Goal: Task Accomplishment & Management: Manage account settings

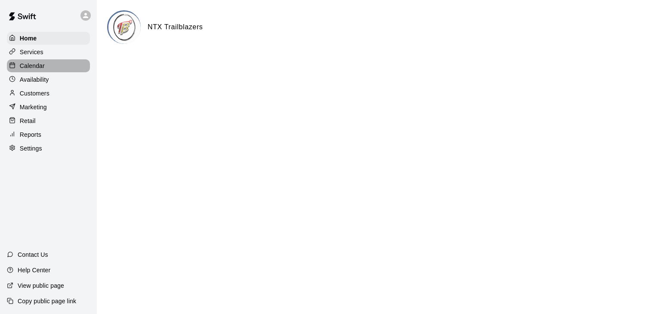
click at [37, 66] on p "Calendar" at bounding box center [32, 66] width 25 height 9
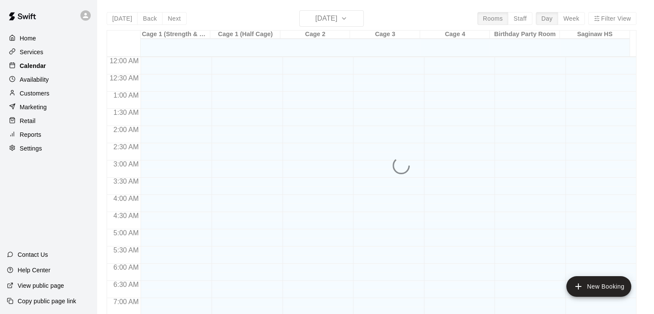
scroll to position [533, 0]
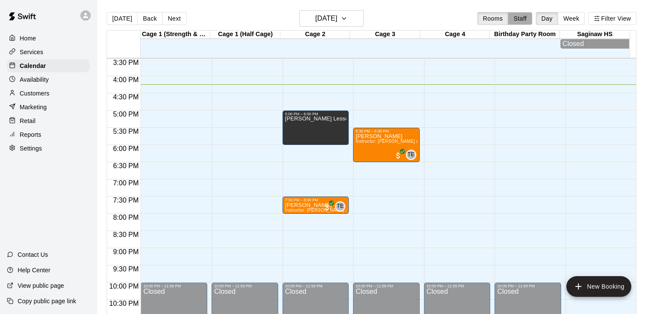
click at [527, 22] on button "Staff" at bounding box center [520, 18] width 25 height 13
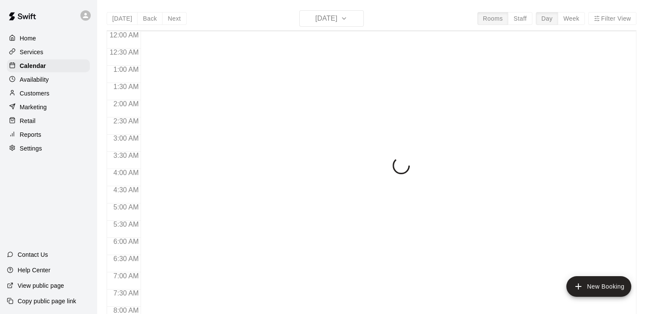
scroll to position [533, 0]
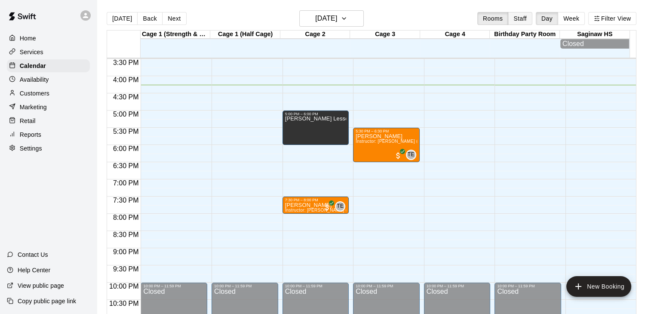
click at [525, 17] on button "Staff" at bounding box center [520, 18] width 25 height 13
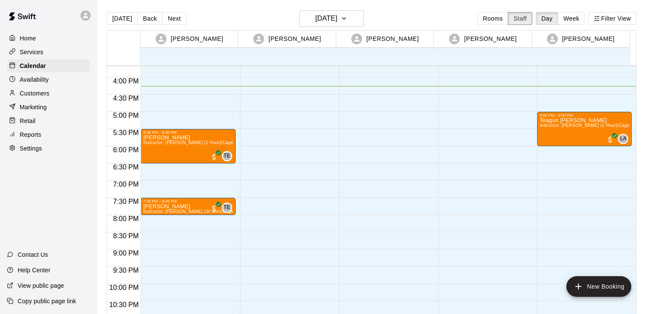
scroll to position [525, 0]
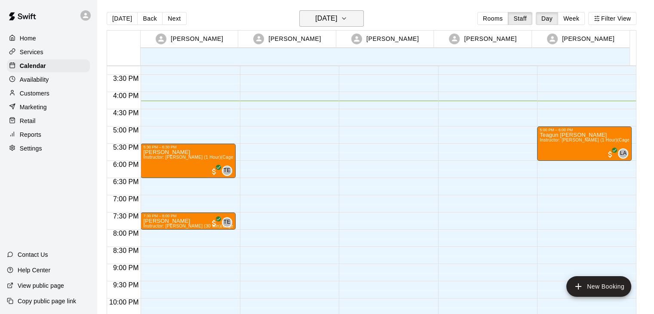
click at [337, 15] on h6 "[DATE]" at bounding box center [326, 18] width 22 height 12
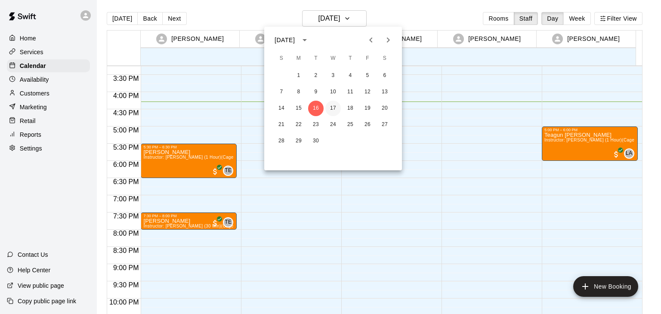
click at [331, 110] on button "17" at bounding box center [332, 108] width 15 height 15
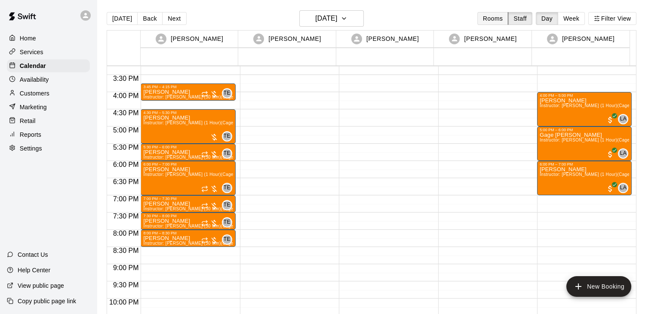
click at [503, 18] on button "Rooms" at bounding box center [493, 18] width 31 height 13
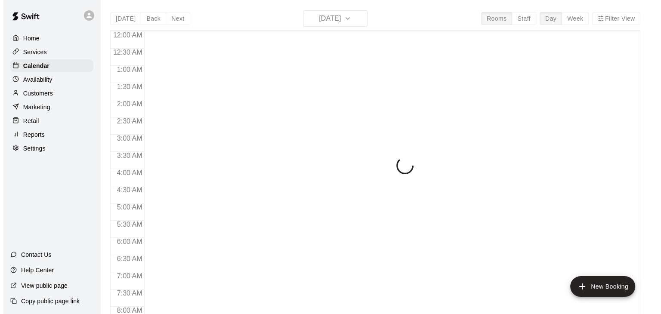
scroll to position [533, 0]
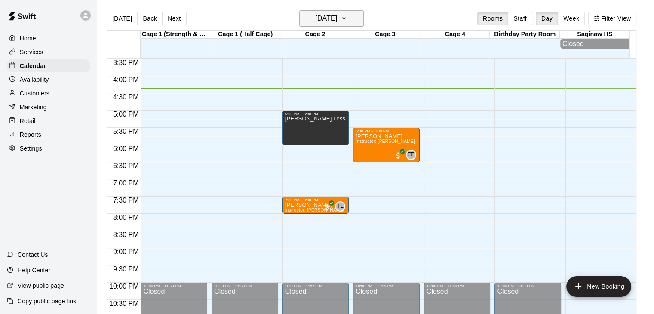
click at [348, 20] on icon "button" at bounding box center [344, 18] width 7 height 10
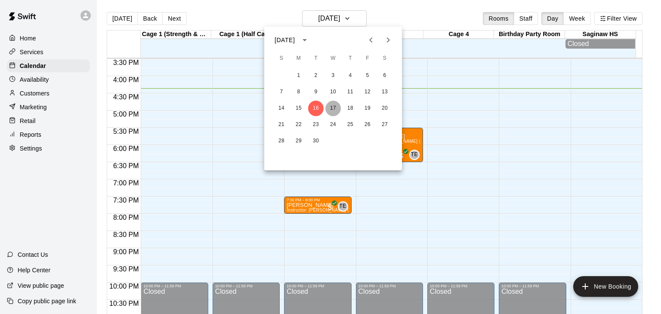
click at [331, 109] on button "17" at bounding box center [332, 108] width 15 height 15
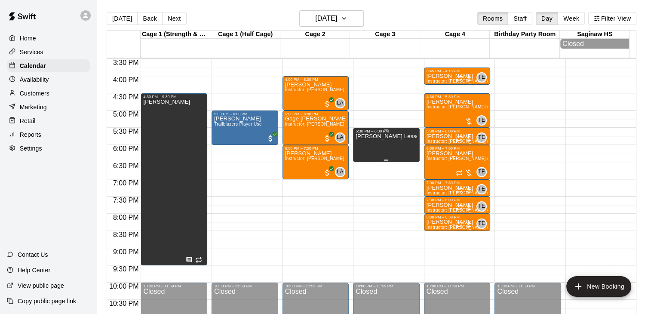
click at [382, 145] on div "[PERSON_NAME] Lessons" at bounding box center [387, 290] width 62 height 314
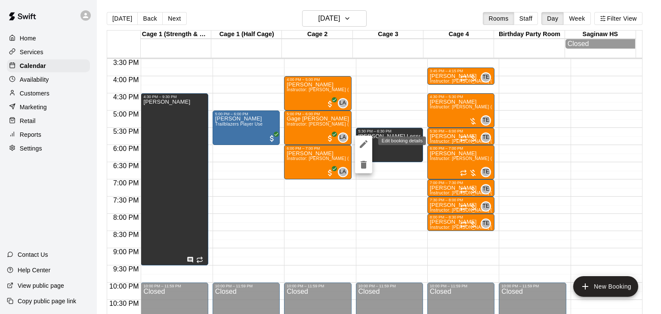
click at [363, 146] on icon "edit" at bounding box center [364, 144] width 8 height 8
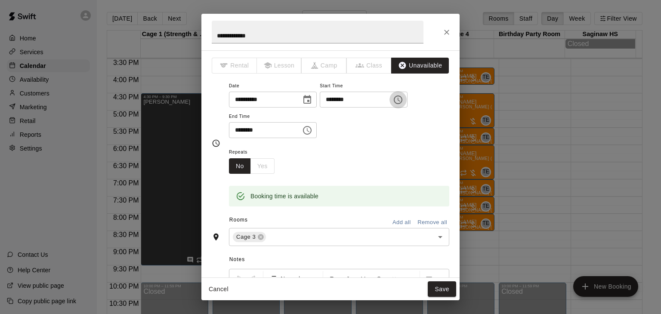
click at [403, 100] on icon "Choose time, selected time is 5:30 PM" at bounding box center [398, 100] width 10 height 10
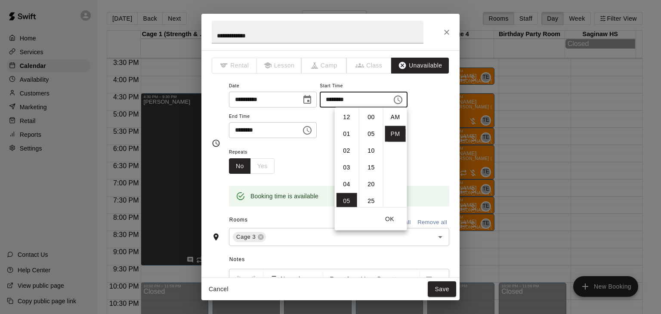
scroll to position [15, 0]
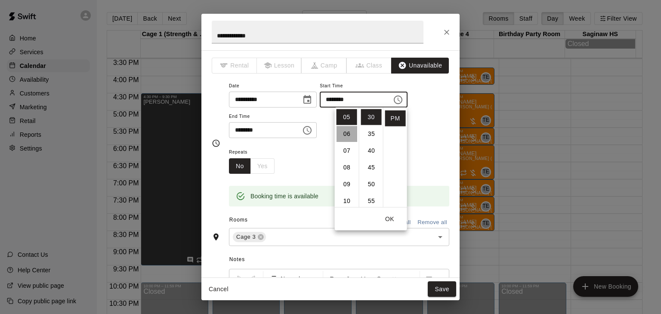
click at [350, 136] on li "06" at bounding box center [347, 134] width 21 height 16
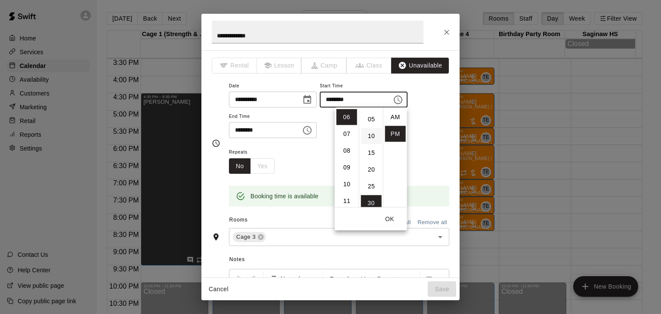
scroll to position [0, 0]
click at [364, 123] on li "00" at bounding box center [371, 117] width 21 height 16
type input "********"
click at [438, 287] on button "Save" at bounding box center [442, 289] width 28 height 16
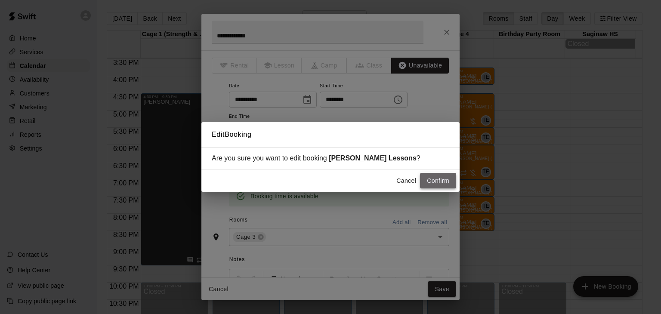
click at [435, 184] on button "Confirm" at bounding box center [438, 181] width 36 height 16
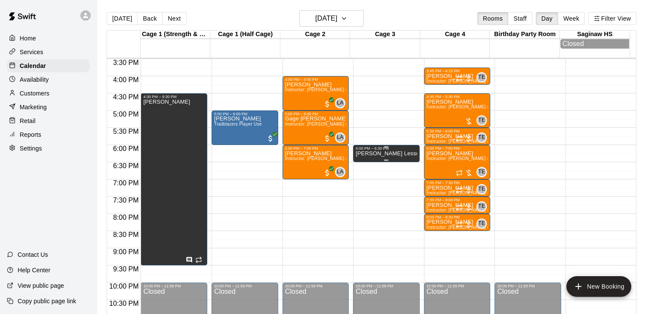
click at [392, 154] on p "[PERSON_NAME] Lessons" at bounding box center [387, 154] width 62 height 0
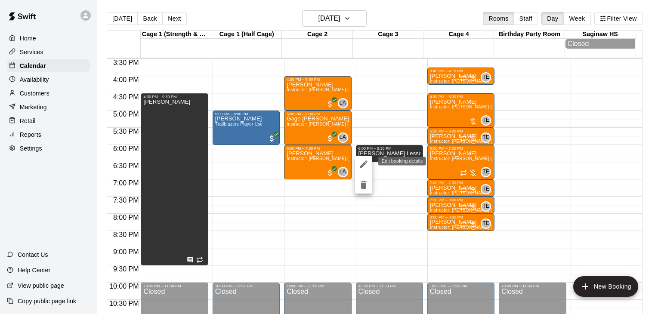
click at [361, 162] on icon "edit" at bounding box center [363, 164] width 10 height 10
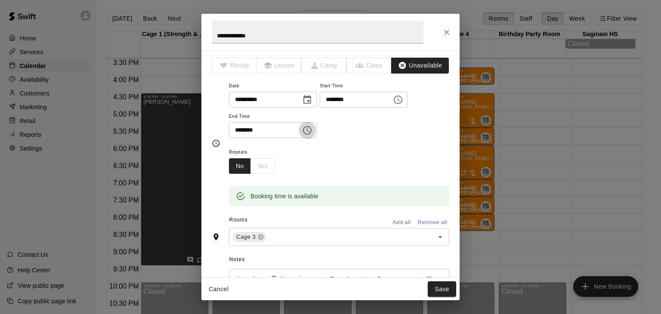
click at [312, 132] on icon "Choose time, selected time is 6:30 PM" at bounding box center [307, 130] width 10 height 10
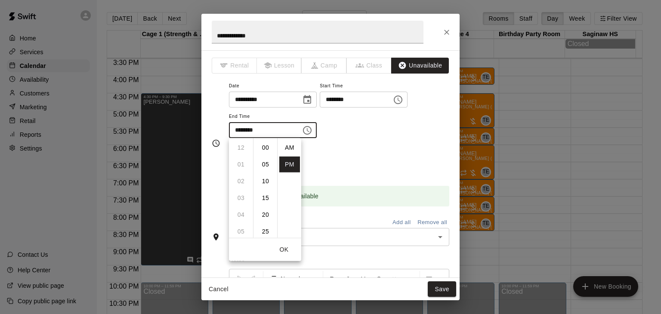
scroll to position [15, 0]
click at [241, 162] on li "07" at bounding box center [241, 165] width 21 height 16
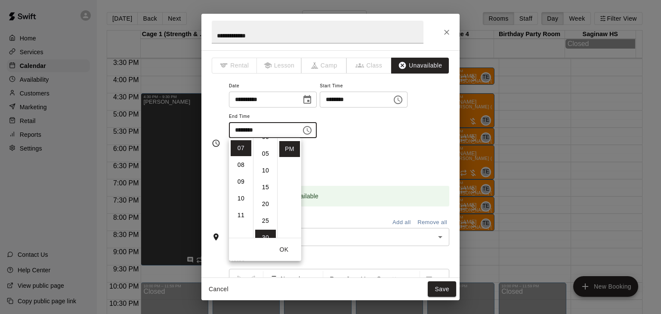
scroll to position [0, 0]
click at [264, 149] on li "00" at bounding box center [265, 148] width 21 height 16
type input "********"
click at [286, 253] on button "OK" at bounding box center [284, 250] width 28 height 16
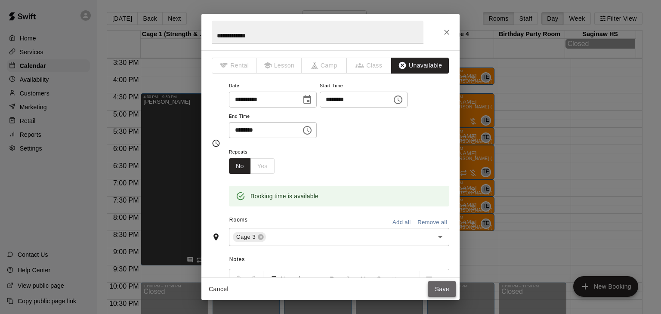
click at [444, 291] on button "Save" at bounding box center [442, 289] width 28 height 16
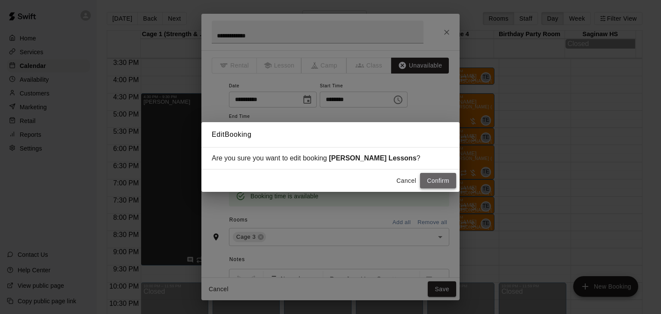
click at [441, 186] on button "Confirm" at bounding box center [438, 181] width 36 height 16
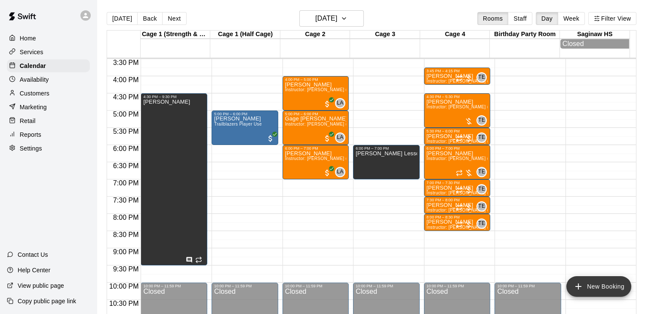
click at [588, 291] on button "New Booking" at bounding box center [599, 286] width 65 height 21
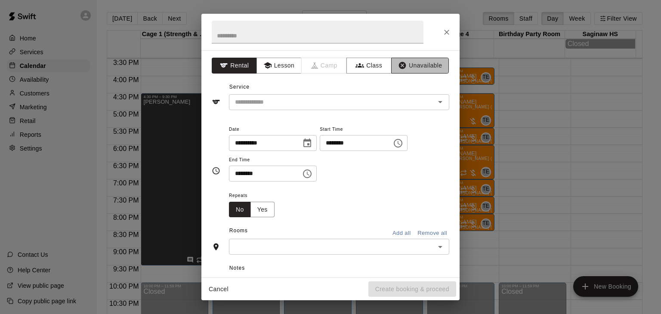
click at [402, 66] on button "Unavailable" at bounding box center [420, 66] width 58 height 16
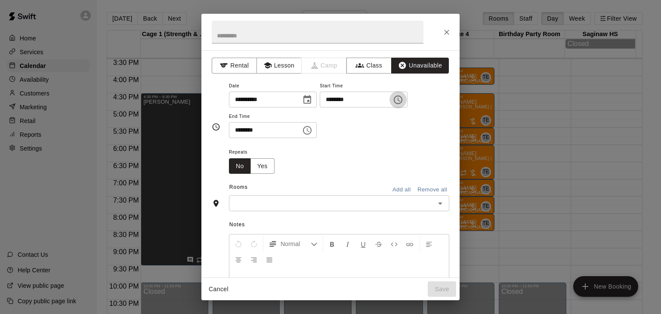
click at [403, 99] on icon "Choose time, selected time is 4:00 PM" at bounding box center [398, 100] width 10 height 10
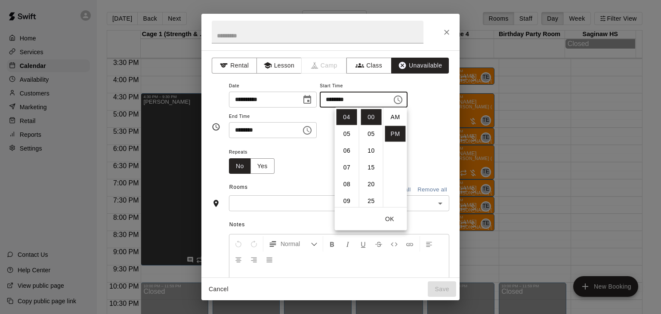
scroll to position [15, 0]
click at [345, 135] on li "05" at bounding box center [347, 134] width 21 height 16
type input "********"
click at [312, 128] on icon "Choose time, selected time is 4:30 PM" at bounding box center [307, 130] width 9 height 9
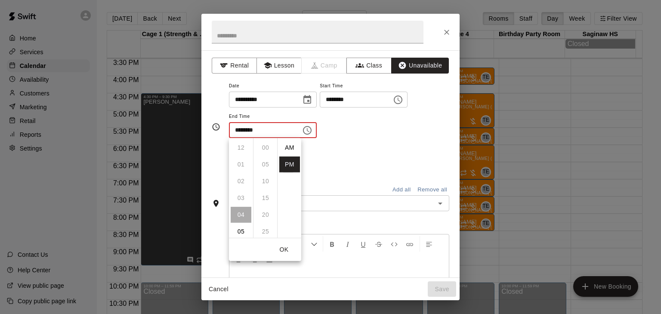
scroll to position [15, 0]
click at [239, 182] on li "06" at bounding box center [241, 181] width 21 height 16
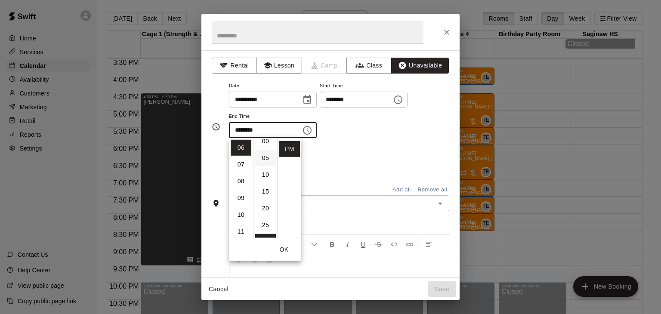
scroll to position [0, 0]
click at [263, 151] on li "00" at bounding box center [265, 148] width 21 height 16
type input "********"
click at [318, 170] on div "Repeats No Yes" at bounding box center [339, 160] width 220 height 27
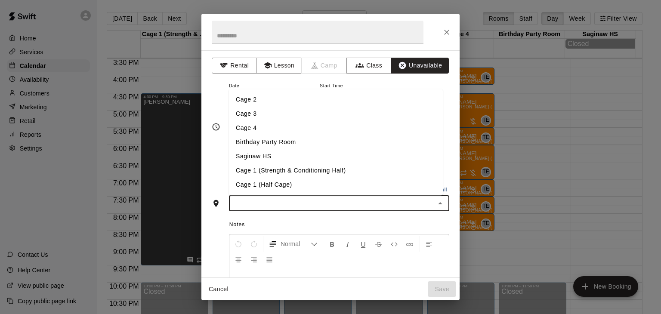
click at [264, 205] on input "text" at bounding box center [332, 203] width 201 height 11
click at [259, 116] on li "Cage 3" at bounding box center [336, 114] width 214 height 14
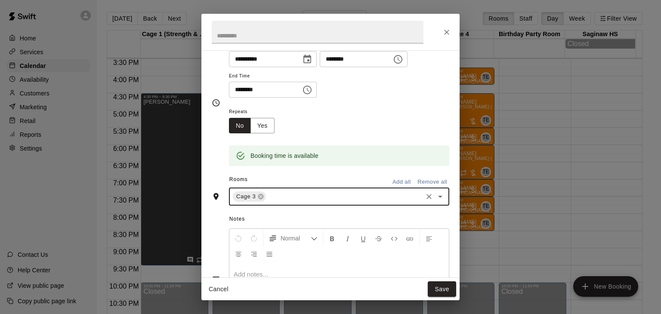
scroll to position [107, 0]
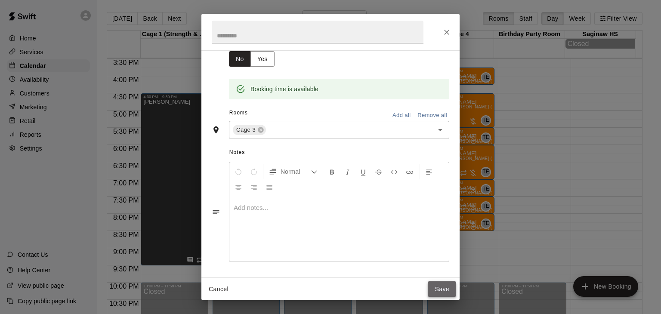
click at [437, 287] on button "Save" at bounding box center [442, 289] width 28 height 16
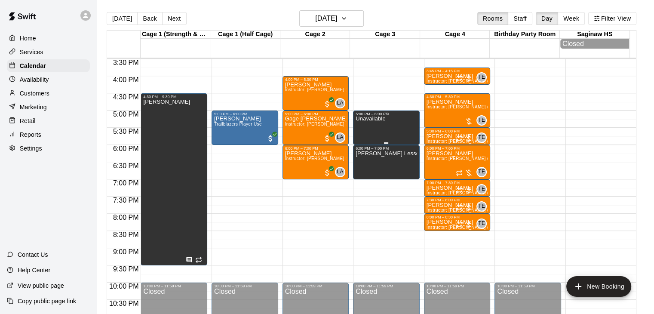
click at [385, 127] on div "Unavailable" at bounding box center [387, 273] width 62 height 314
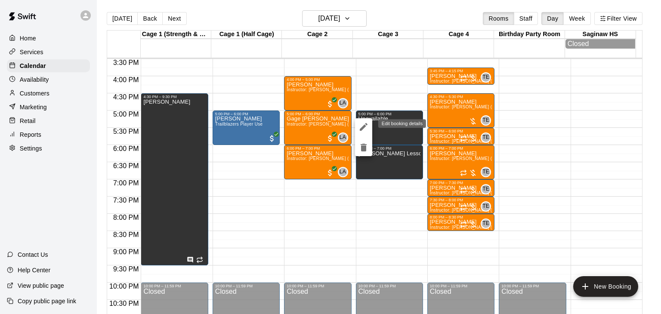
click at [362, 127] on icon "edit" at bounding box center [364, 127] width 8 height 8
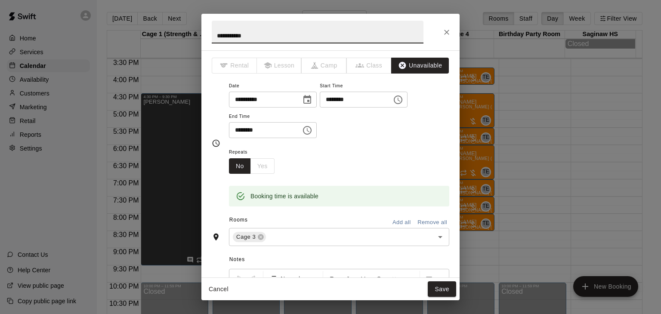
drag, startPoint x: 260, startPoint y: 35, endPoint x: 213, endPoint y: 36, distance: 46.5
click at [213, 36] on input "**********" at bounding box center [318, 32] width 212 height 23
click at [233, 34] on input "******" at bounding box center [318, 32] width 212 height 23
click at [243, 33] on input "*****" at bounding box center [318, 32] width 212 height 23
type input "**********"
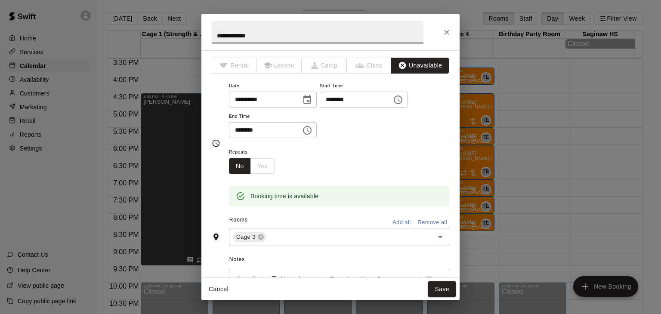
click at [383, 161] on div "Repeats No Yes" at bounding box center [339, 160] width 220 height 27
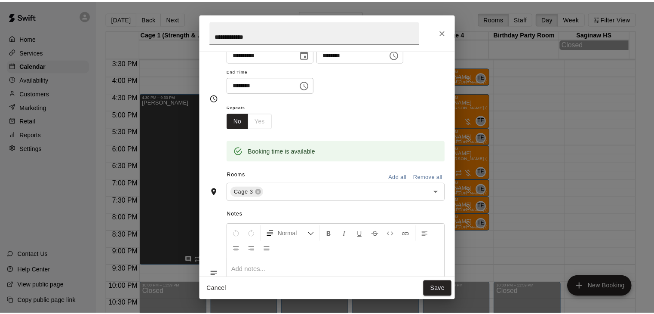
scroll to position [164, 0]
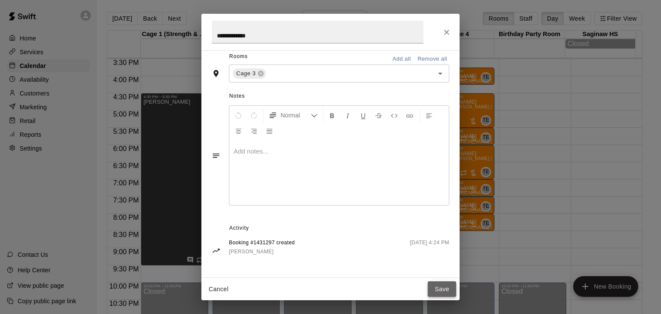
click at [438, 290] on button "Save" at bounding box center [442, 289] width 28 height 16
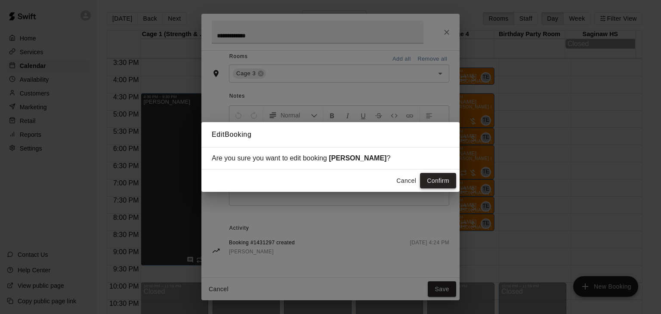
click at [438, 183] on button "Confirm" at bounding box center [438, 181] width 36 height 16
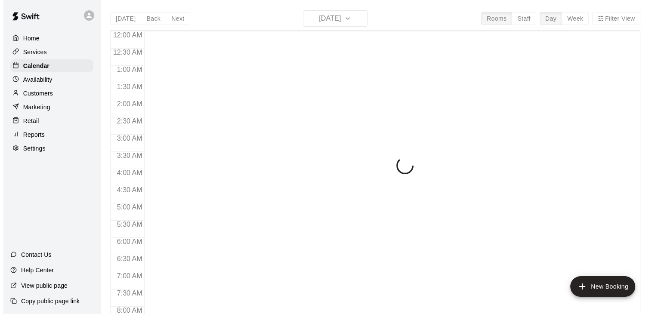
scroll to position [533, 0]
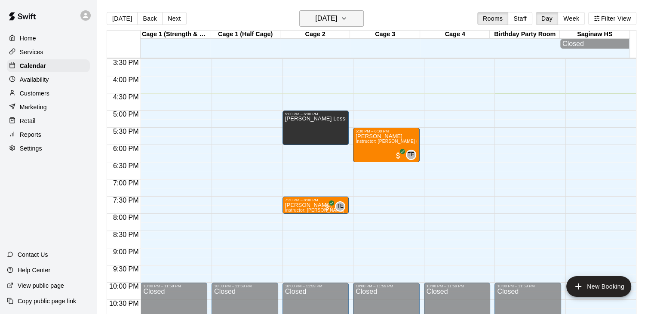
click at [356, 21] on button "[DATE]" at bounding box center [331, 18] width 65 height 16
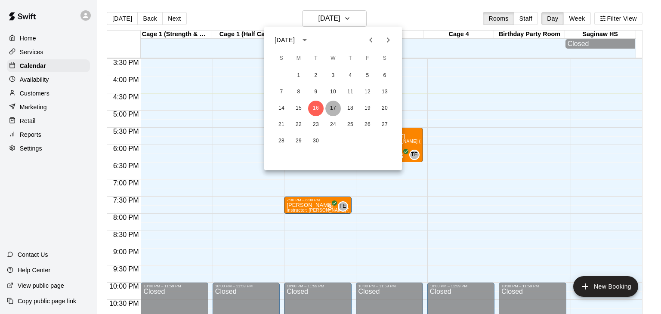
click at [333, 105] on button "17" at bounding box center [332, 108] width 15 height 15
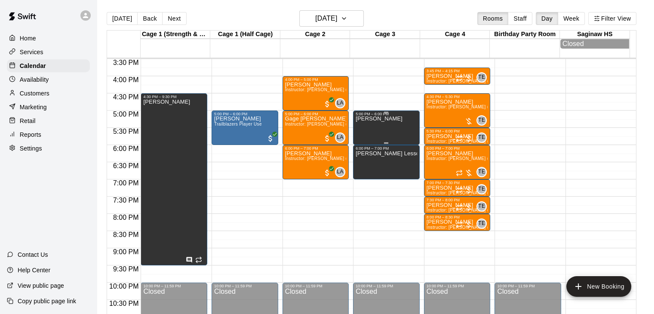
click at [394, 128] on div "Diana Lessons" at bounding box center [387, 273] width 62 height 314
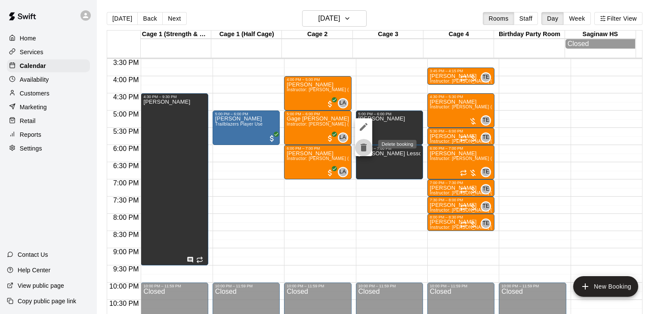
click at [363, 148] on icon "delete" at bounding box center [364, 148] width 6 height 8
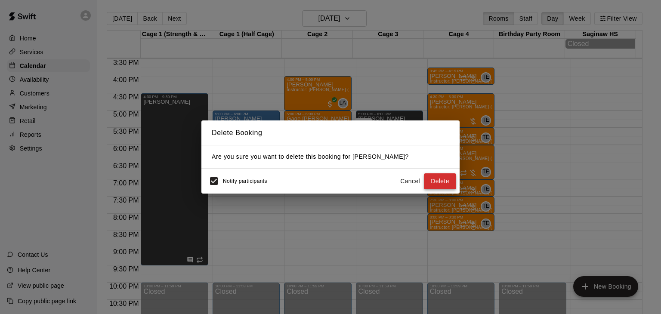
click at [430, 184] on button "Delete" at bounding box center [440, 181] width 32 height 16
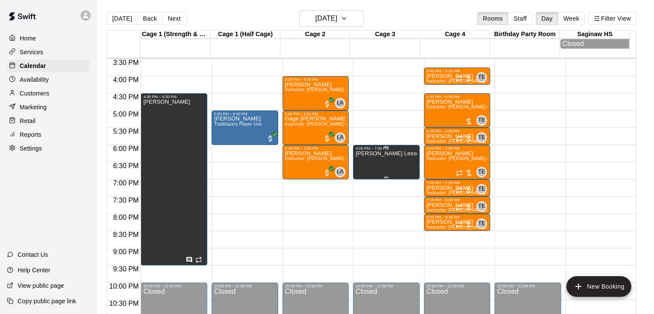
click at [389, 154] on p "[PERSON_NAME] Lessons" at bounding box center [387, 154] width 62 height 0
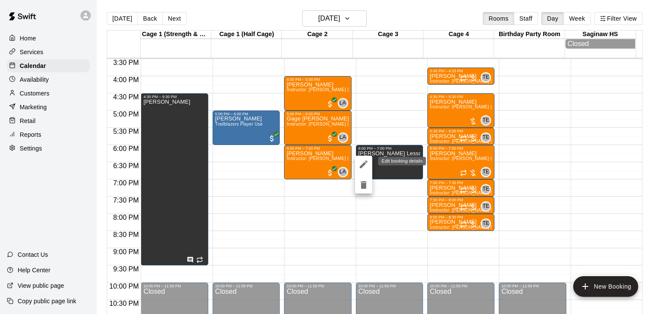
click at [362, 165] on icon "edit" at bounding box center [364, 165] width 8 height 8
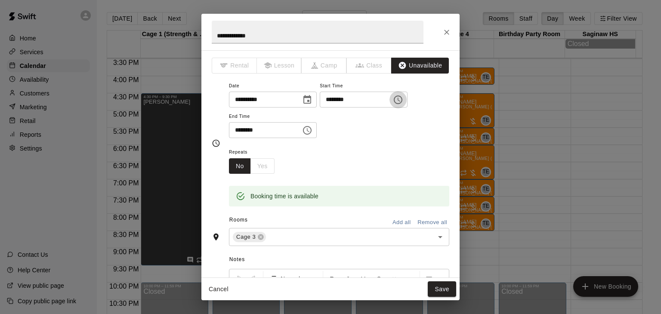
click at [403, 101] on icon "Choose time, selected time is 6:00 PM" at bounding box center [398, 100] width 10 height 10
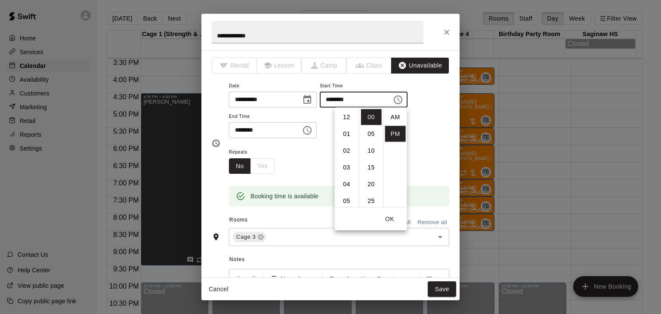
scroll to position [15, 0]
click at [347, 138] on li "05" at bounding box center [347, 144] width 21 height 16
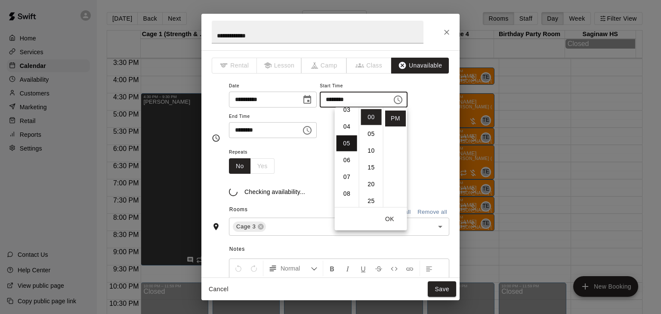
scroll to position [84, 0]
click at [374, 134] on li "30" at bounding box center [371, 132] width 21 height 16
type input "********"
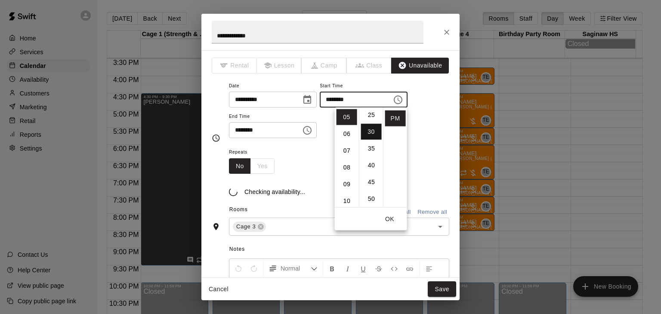
scroll to position [101, 0]
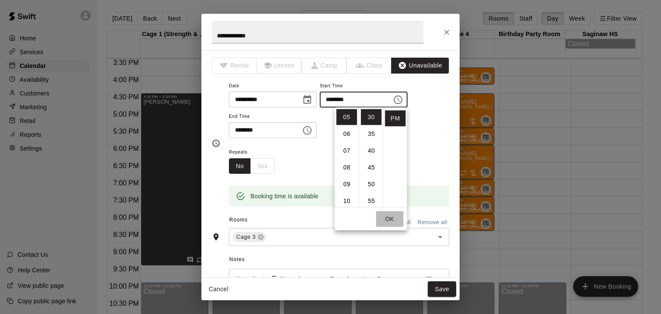
click at [387, 219] on button "OK" at bounding box center [390, 218] width 28 height 15
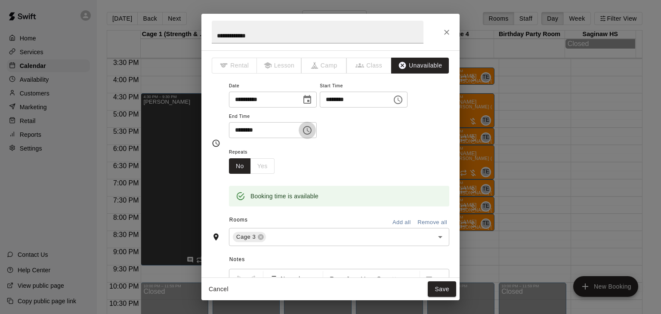
click at [312, 130] on icon "Choose time, selected time is 7:00 PM" at bounding box center [307, 130] width 10 height 10
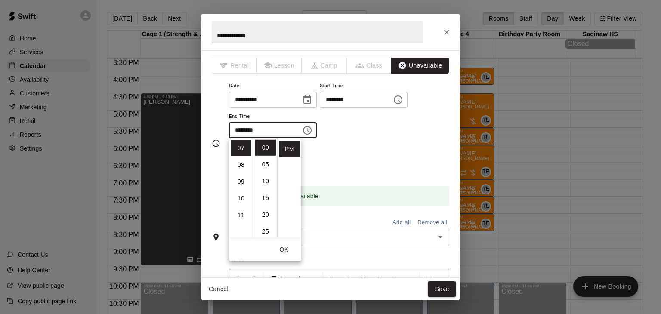
scroll to position [74, 0]
click at [241, 172] on li "06" at bounding box center [241, 175] width 21 height 16
click at [266, 166] on li "30" at bounding box center [265, 162] width 21 height 16
type input "********"
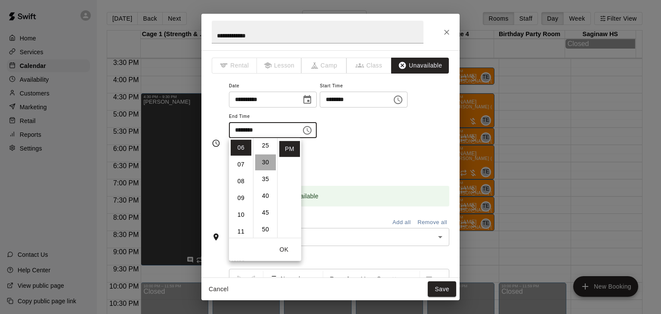
scroll to position [101, 0]
click at [281, 248] on button "OK" at bounding box center [284, 250] width 28 height 16
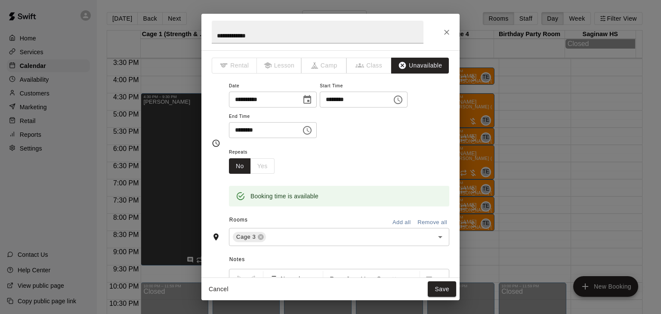
click at [382, 167] on div "Repeats No Yes" at bounding box center [339, 160] width 220 height 27
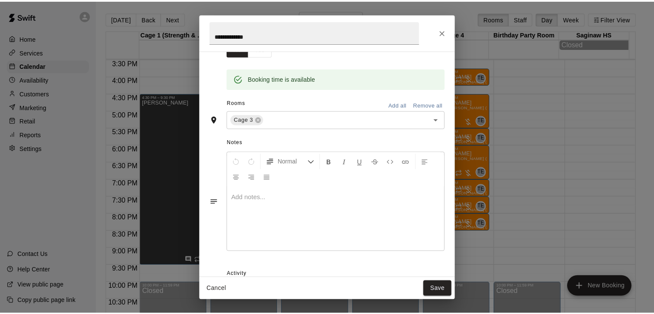
scroll to position [129, 0]
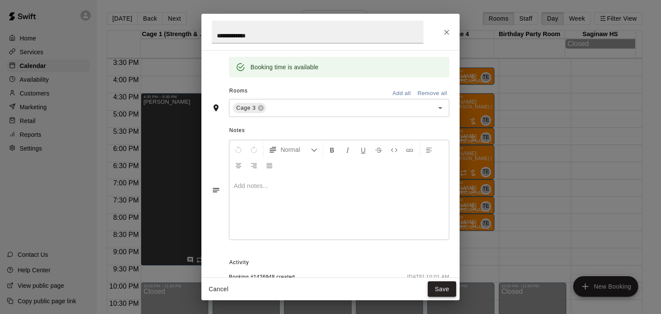
click at [435, 288] on button "Save" at bounding box center [442, 289] width 28 height 16
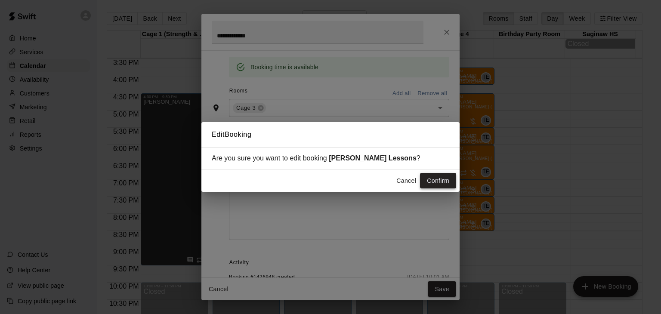
click at [439, 181] on button "Confirm" at bounding box center [438, 181] width 36 height 16
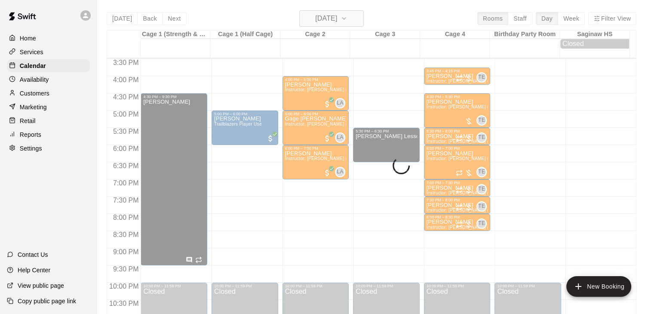
click at [364, 18] on div "Today Back Next Wednesday Sep 17 Rooms Staff Day Week Filter View Cage 1 (Stren…" at bounding box center [372, 167] width 530 height 314
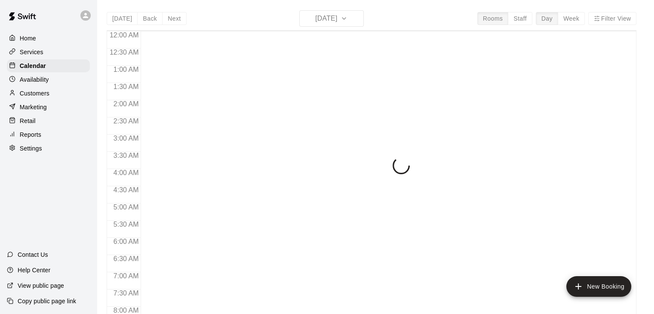
scroll to position [533, 0]
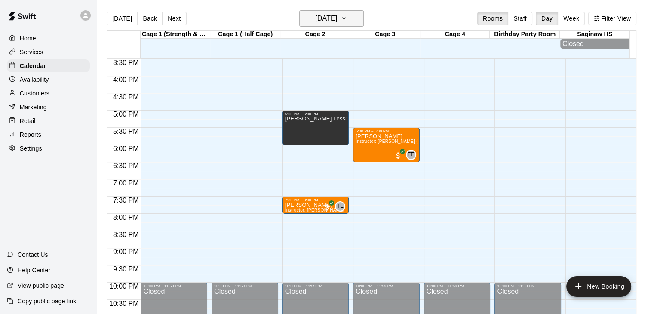
click at [348, 20] on icon "button" at bounding box center [344, 18] width 7 height 10
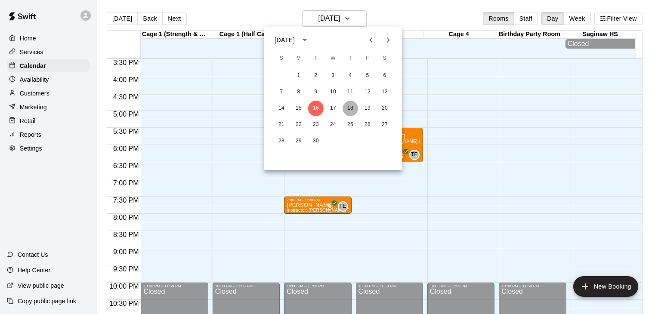
click at [351, 107] on button "18" at bounding box center [350, 108] width 15 height 15
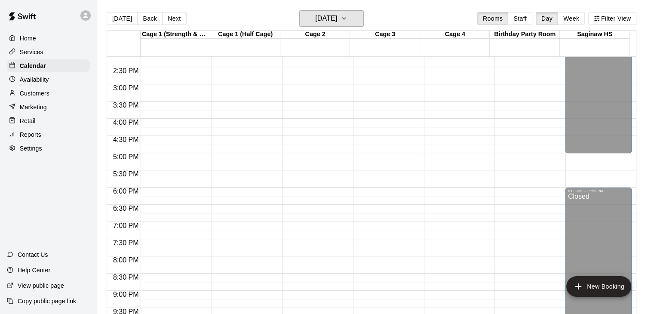
scroll to position [447, 0]
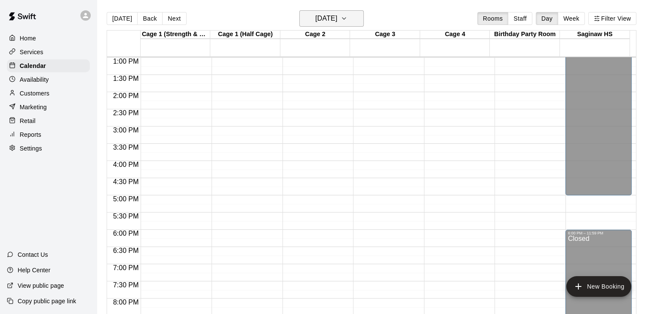
click at [346, 18] on icon "button" at bounding box center [344, 19] width 3 height 2
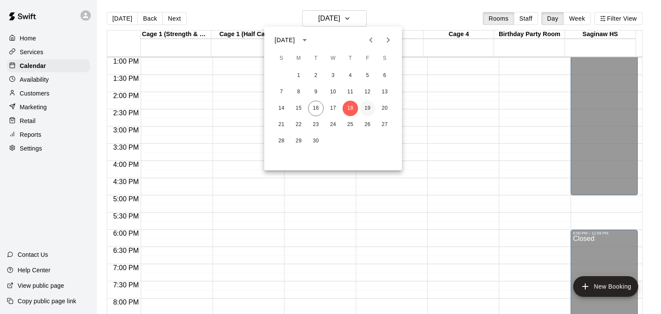
click at [368, 109] on button "19" at bounding box center [367, 108] width 15 height 15
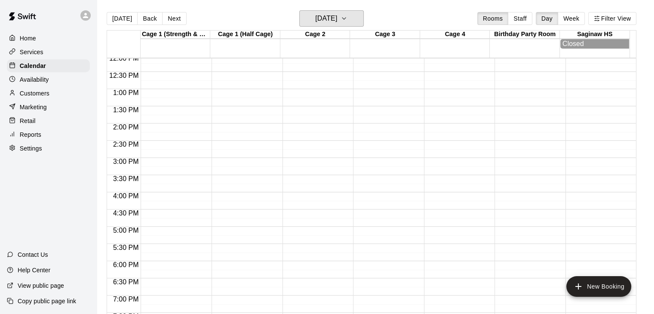
scroll to position [404, 0]
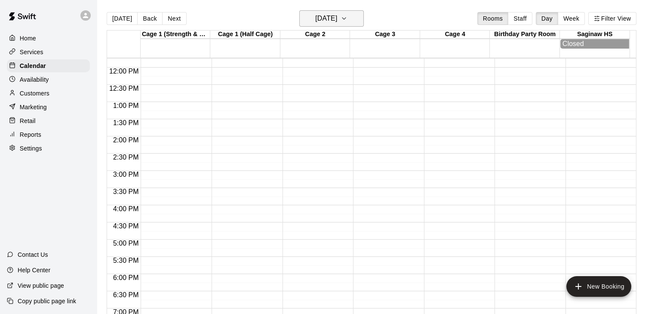
click at [357, 23] on button "[DATE]" at bounding box center [331, 18] width 65 height 16
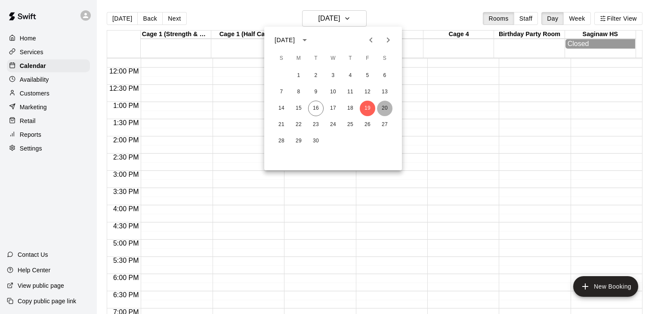
click at [383, 111] on button "20" at bounding box center [384, 108] width 15 height 15
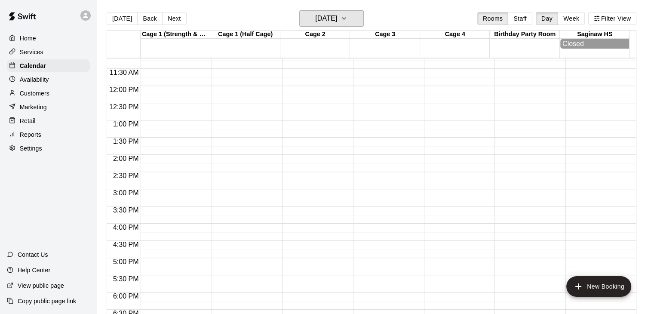
scroll to position [447, 0]
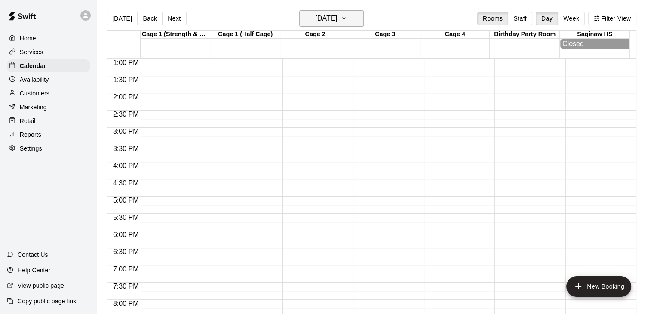
click at [355, 20] on button "[DATE]" at bounding box center [331, 18] width 65 height 16
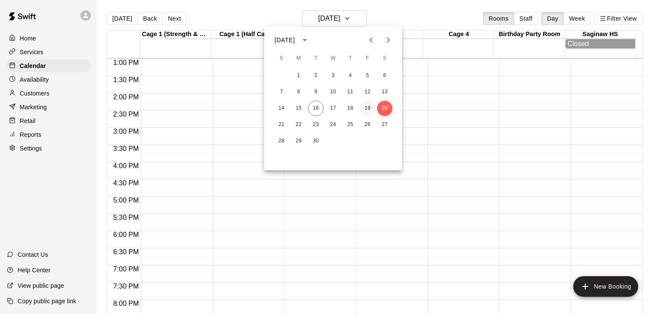
click at [363, 111] on button "19" at bounding box center [367, 108] width 15 height 15
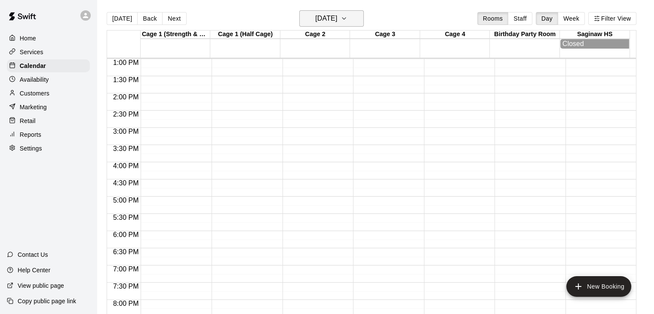
click at [350, 20] on button "[DATE]" at bounding box center [331, 18] width 65 height 16
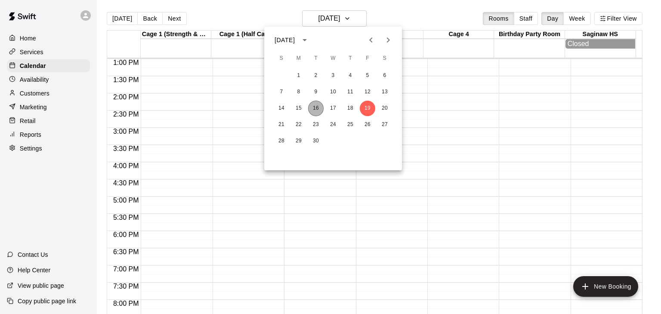
click at [317, 110] on button "16" at bounding box center [315, 108] width 15 height 15
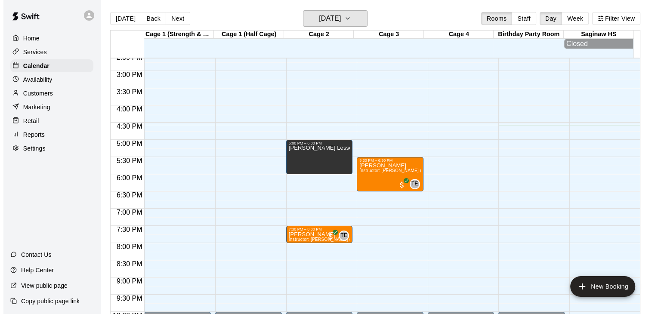
scroll to position [490, 0]
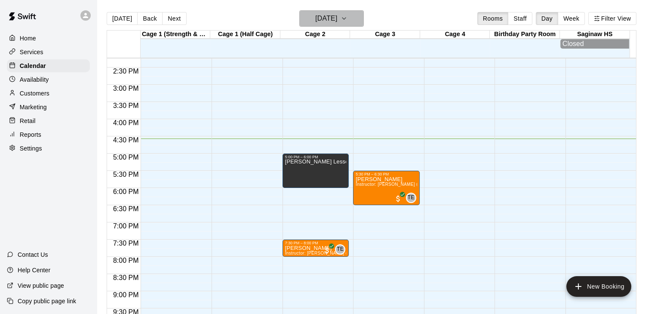
click at [337, 19] on h6 "[DATE]" at bounding box center [326, 18] width 22 height 12
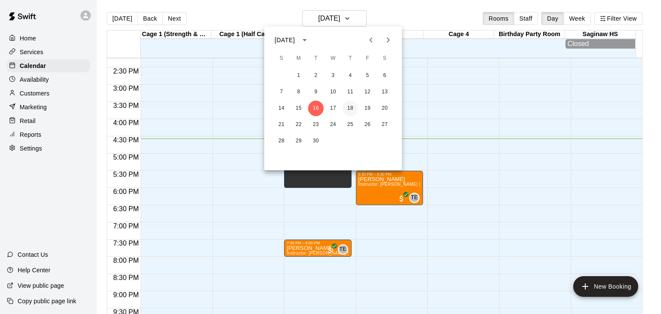
click at [348, 111] on button "18" at bounding box center [350, 108] width 15 height 15
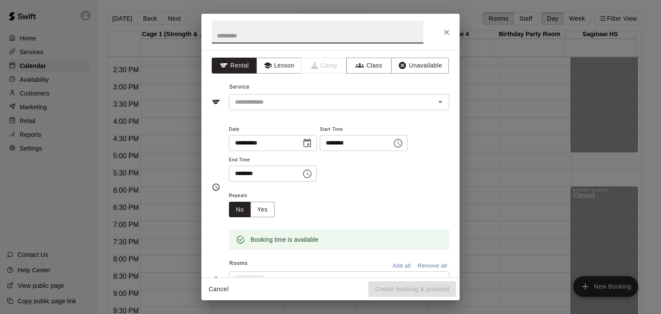
click at [400, 142] on icon "Choose time, selected time is 4:00 PM" at bounding box center [399, 143] width 3 height 4
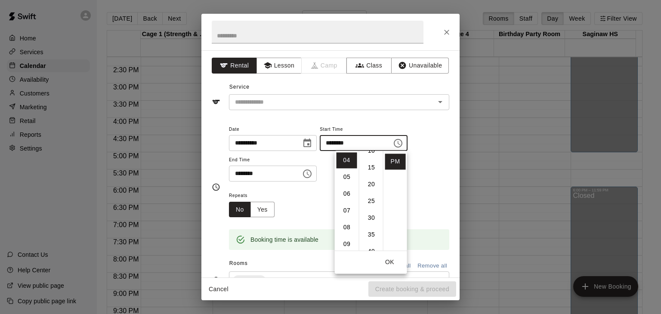
scroll to position [86, 0]
click at [370, 176] on li "30" at bounding box center [371, 175] width 21 height 16
type input "********"
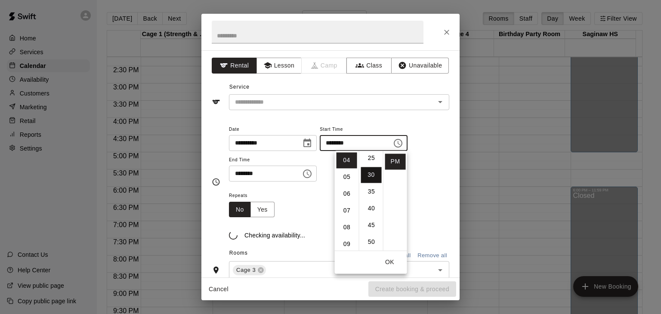
scroll to position [101, 0]
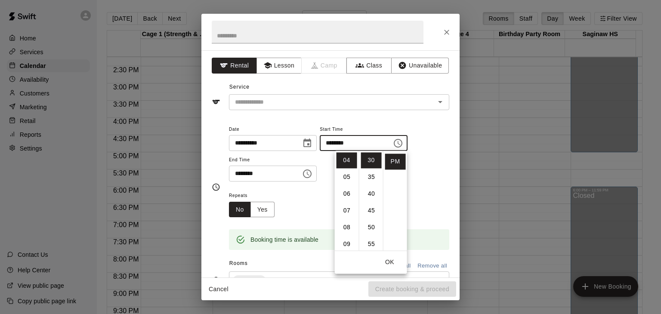
click at [389, 262] on button "OK" at bounding box center [390, 262] width 28 height 16
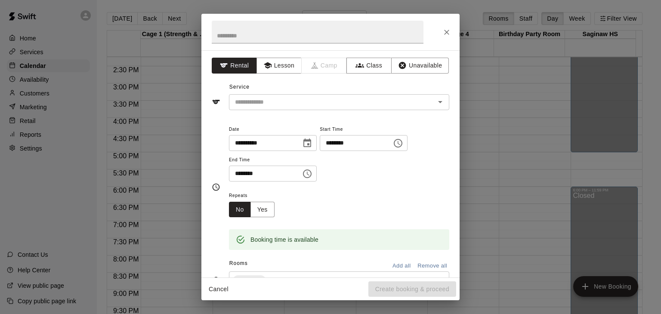
click at [312, 175] on icon "Choose time, selected time is 4:30 PM" at bounding box center [307, 174] width 10 height 10
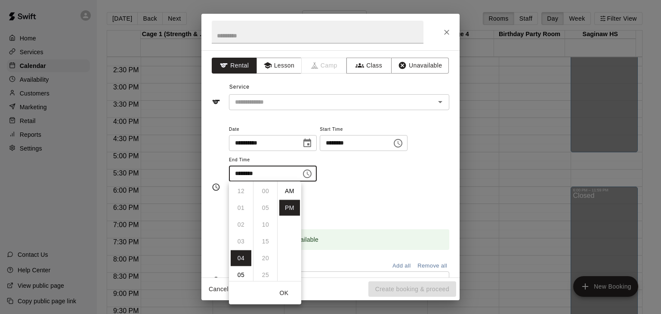
scroll to position [15, 0]
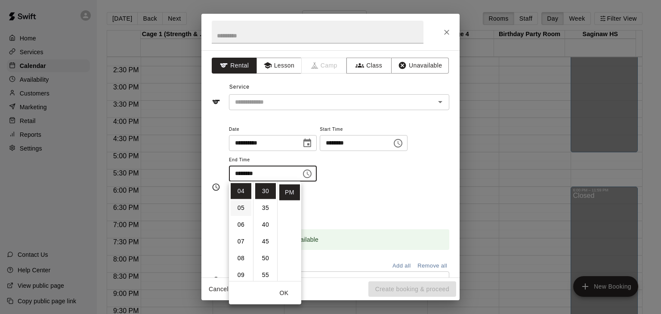
click at [244, 210] on li "05" at bounding box center [241, 208] width 21 height 16
click at [267, 193] on li "00" at bounding box center [265, 191] width 21 height 16
type input "********"
click at [287, 293] on button "OK" at bounding box center [284, 293] width 28 height 16
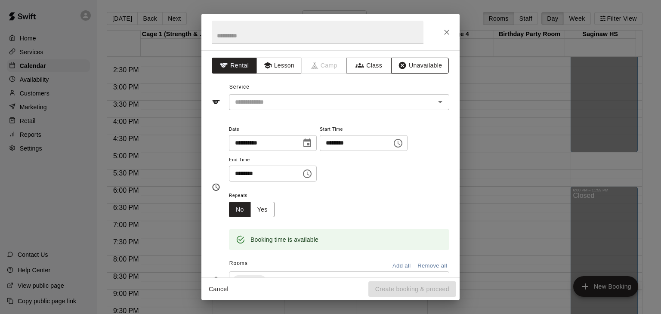
click at [416, 67] on button "Unavailable" at bounding box center [420, 66] width 58 height 16
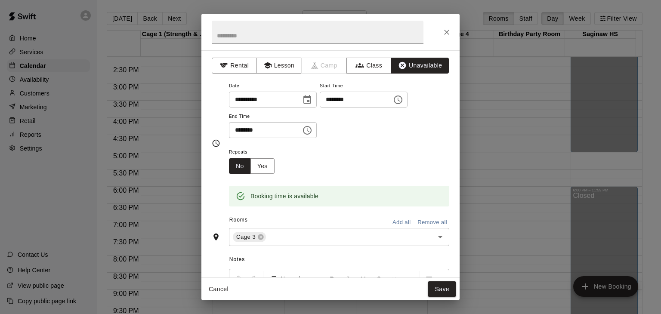
click at [293, 35] on input "text" at bounding box center [318, 32] width 212 height 23
type input "**********"
click at [367, 167] on div "Repeats No Yes" at bounding box center [339, 160] width 220 height 27
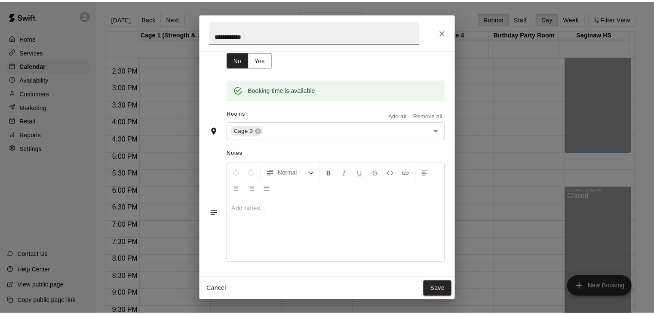
scroll to position [107, 0]
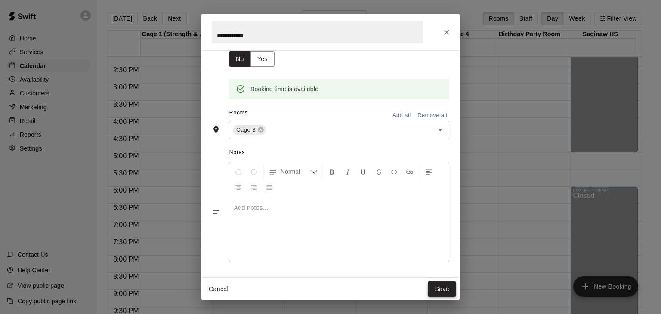
click at [441, 290] on button "Save" at bounding box center [442, 289] width 28 height 16
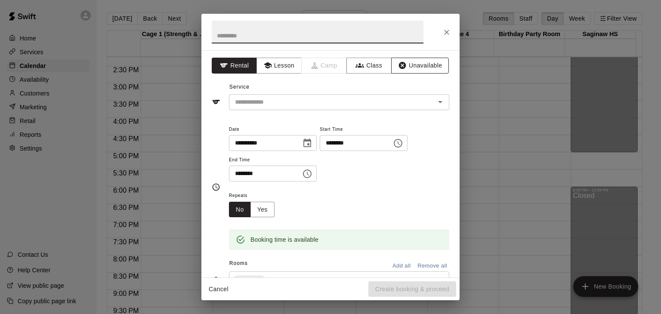
click at [404, 59] on button "Unavailable" at bounding box center [420, 66] width 58 height 16
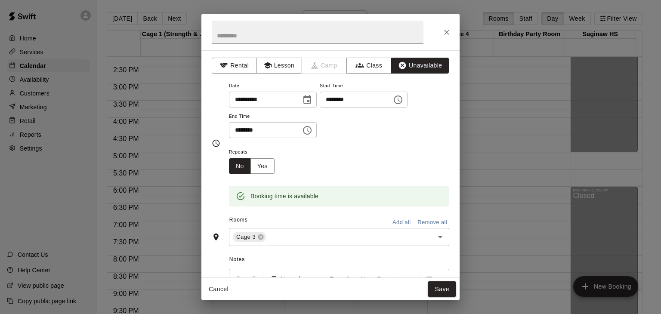
click at [292, 35] on input "text" at bounding box center [318, 32] width 212 height 23
type input "**********"
click at [445, 288] on button "Save" at bounding box center [442, 289] width 28 height 16
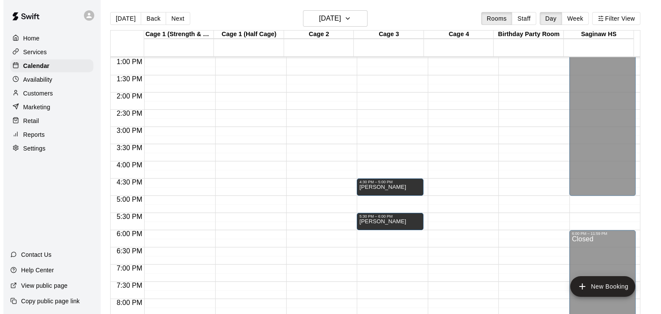
scroll to position [490, 0]
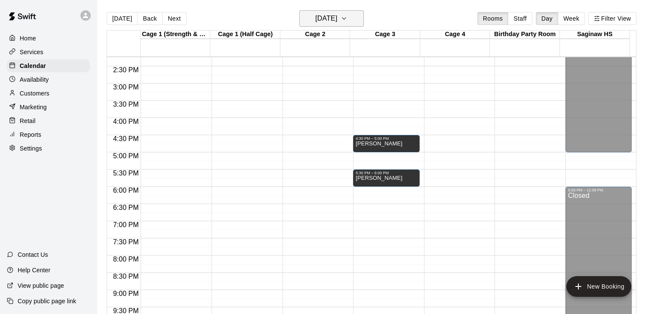
click at [348, 17] on icon "button" at bounding box center [344, 18] width 7 height 10
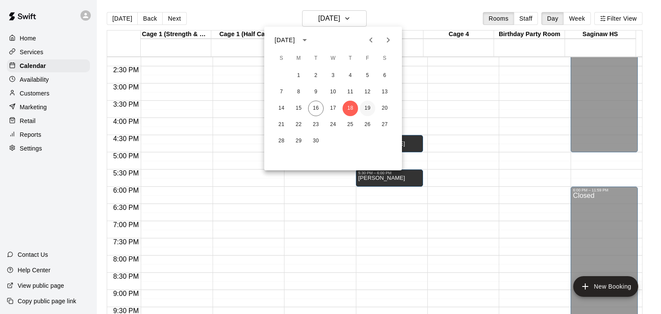
click at [370, 108] on button "19" at bounding box center [367, 108] width 15 height 15
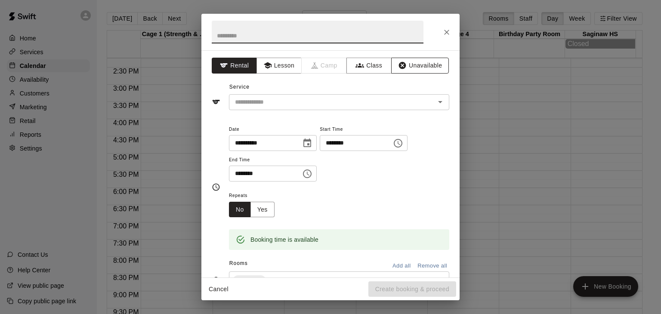
click at [412, 67] on button "Unavailable" at bounding box center [420, 66] width 58 height 16
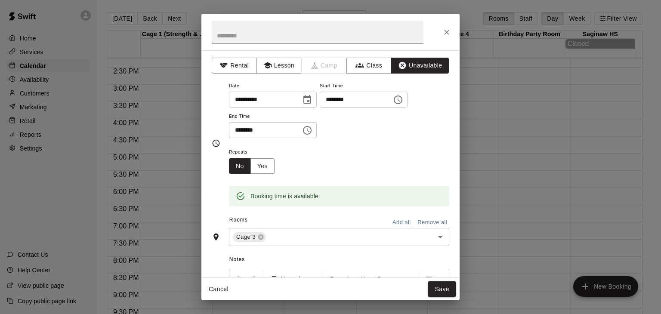
click at [360, 39] on input "text" at bounding box center [318, 32] width 212 height 23
type input "**********"
click at [327, 180] on div "Booking time is available" at bounding box center [339, 190] width 220 height 33
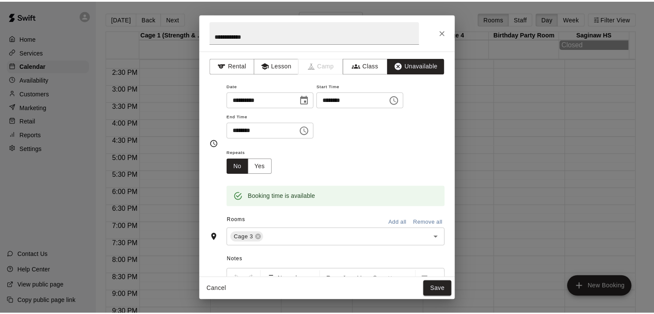
scroll to position [107, 0]
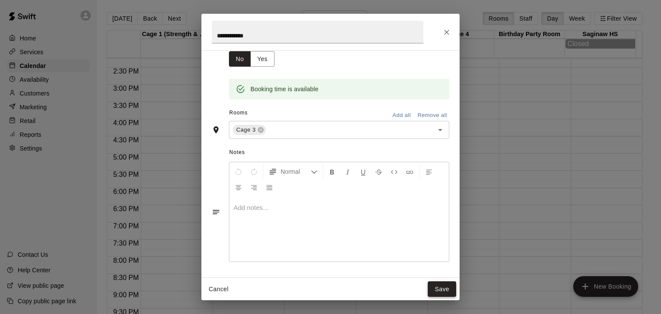
click at [441, 290] on button "Save" at bounding box center [442, 289] width 28 height 16
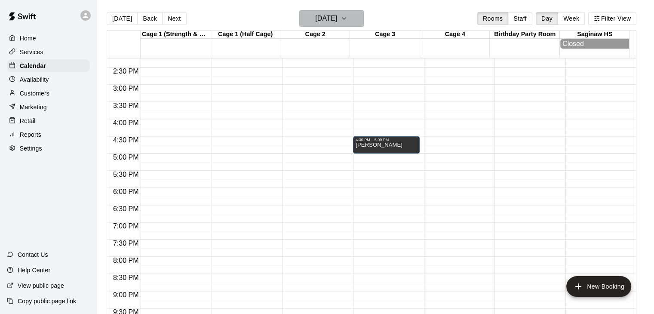
click at [337, 18] on h6 "Friday Sep 19" at bounding box center [326, 18] width 22 height 12
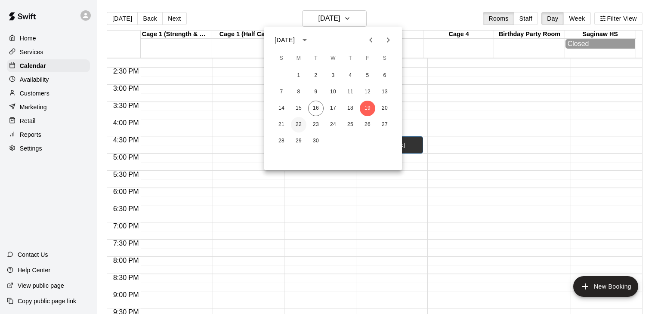
click at [299, 126] on button "22" at bounding box center [298, 124] width 15 height 15
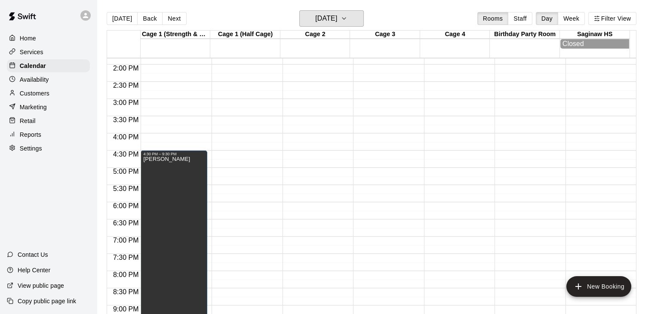
scroll to position [519, 0]
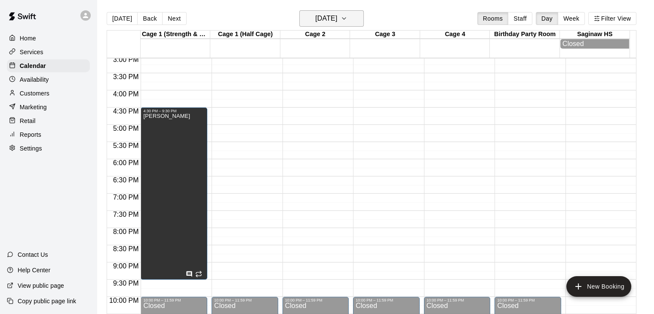
click at [316, 21] on h6 "Monday Sep 22" at bounding box center [326, 18] width 22 height 12
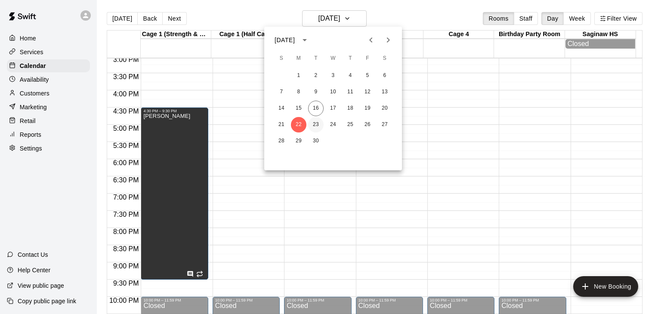
click at [314, 122] on button "23" at bounding box center [315, 124] width 15 height 15
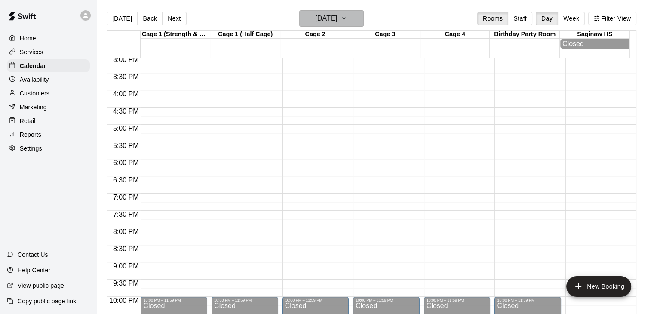
click at [337, 20] on h6 "Tuesday Sep 23" at bounding box center [326, 18] width 22 height 12
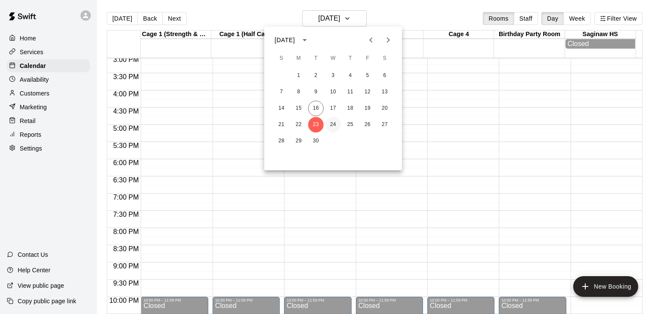
click at [332, 125] on button "24" at bounding box center [332, 124] width 15 height 15
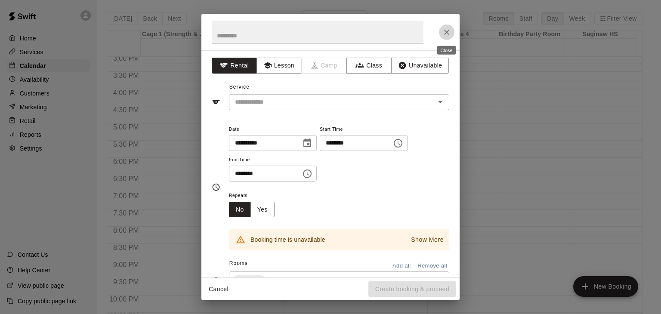
click at [442, 34] on icon "Close" at bounding box center [446, 32] width 9 height 9
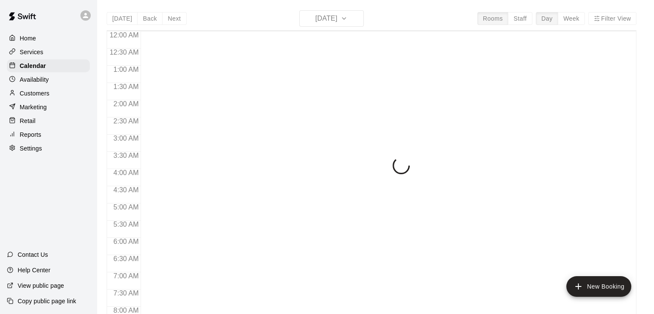
scroll to position [533, 0]
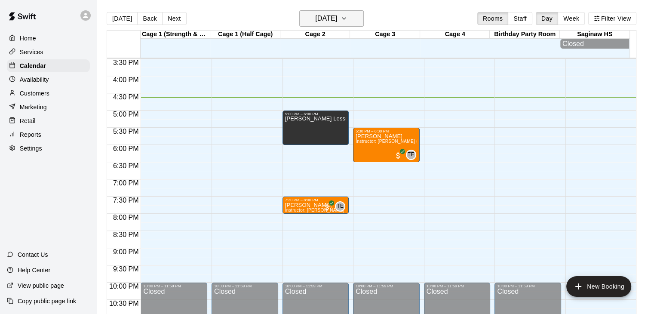
click at [346, 18] on icon "button" at bounding box center [344, 19] width 3 height 2
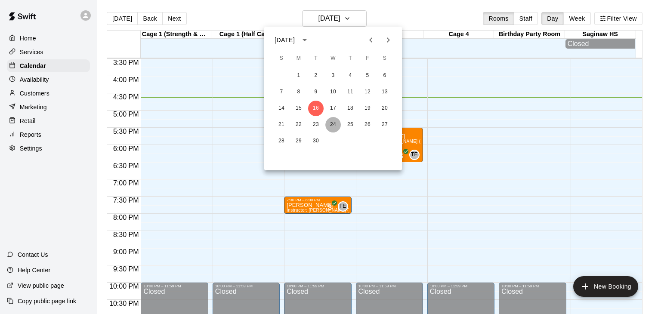
click at [332, 123] on button "24" at bounding box center [332, 124] width 15 height 15
